Goal: Navigation & Orientation: Find specific page/section

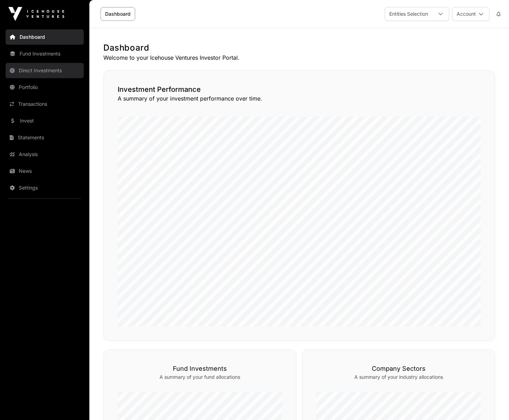
click at [38, 72] on link "Direct Investments" at bounding box center [45, 70] width 78 height 15
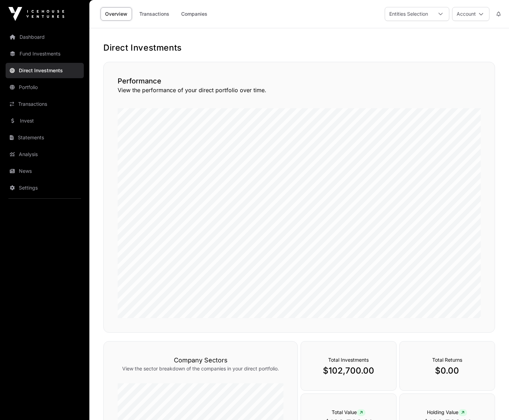
scroll to position [144, 0]
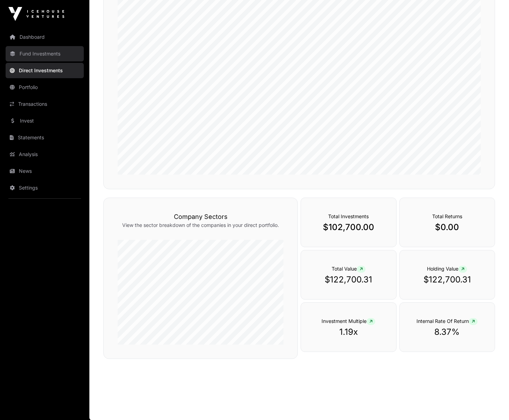
click at [50, 59] on link "Fund Investments" at bounding box center [45, 53] width 78 height 15
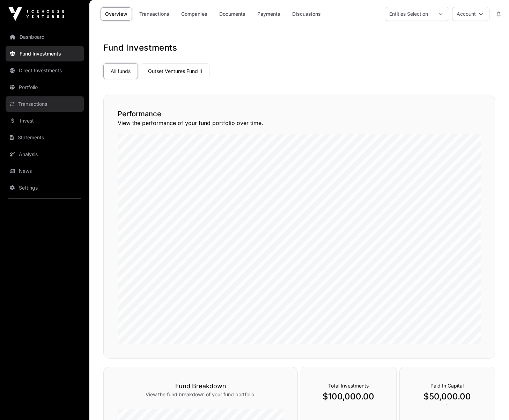
click at [53, 99] on link "Transactions" at bounding box center [45, 103] width 78 height 15
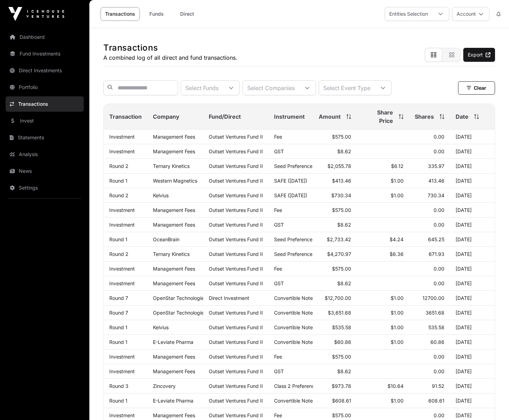
click at [102, 125] on div "Transactions A combined log of all direct and fund transactions. Export Select …" at bounding box center [299, 313] width 420 height 571
